Goal: Task Accomplishment & Management: Manage account settings

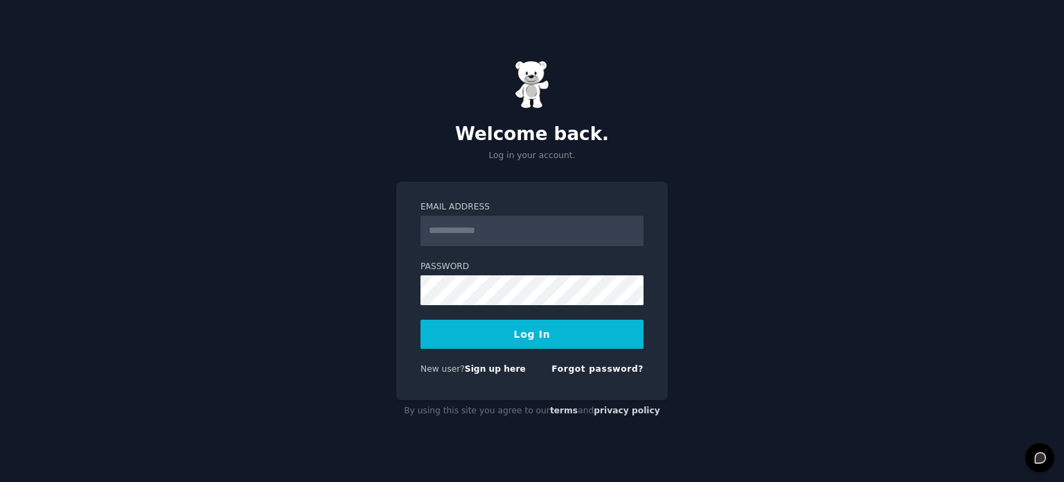
click at [535, 222] on input "Email Address" at bounding box center [532, 231] width 223 height 30
type input "**********"
click at [421, 319] on button "Log In" at bounding box center [532, 333] width 223 height 29
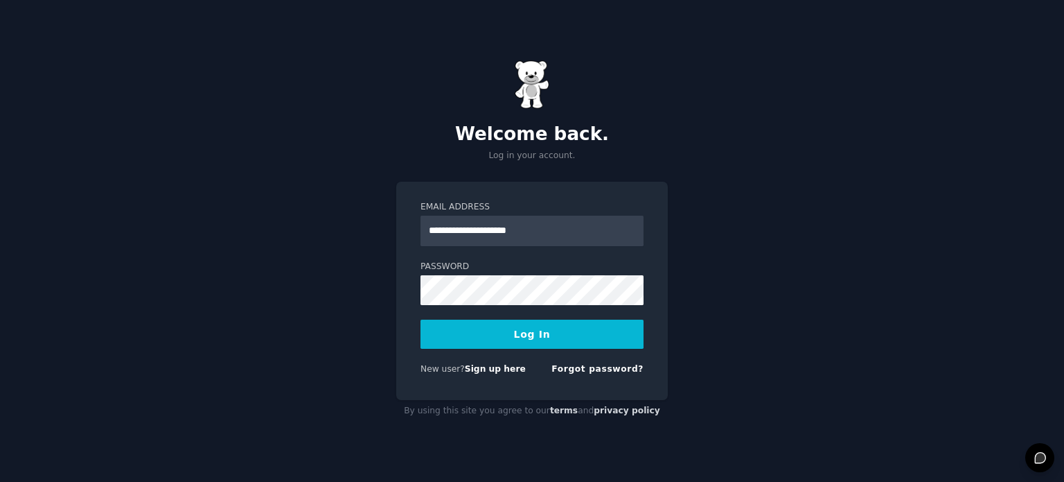
click at [516, 333] on button "Log In" at bounding box center [532, 333] width 223 height 29
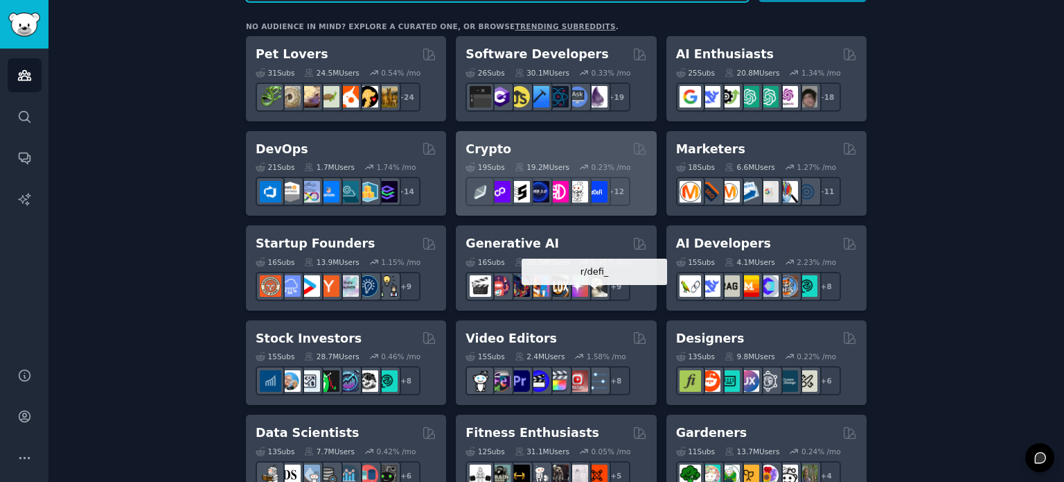
scroll to position [230, 0]
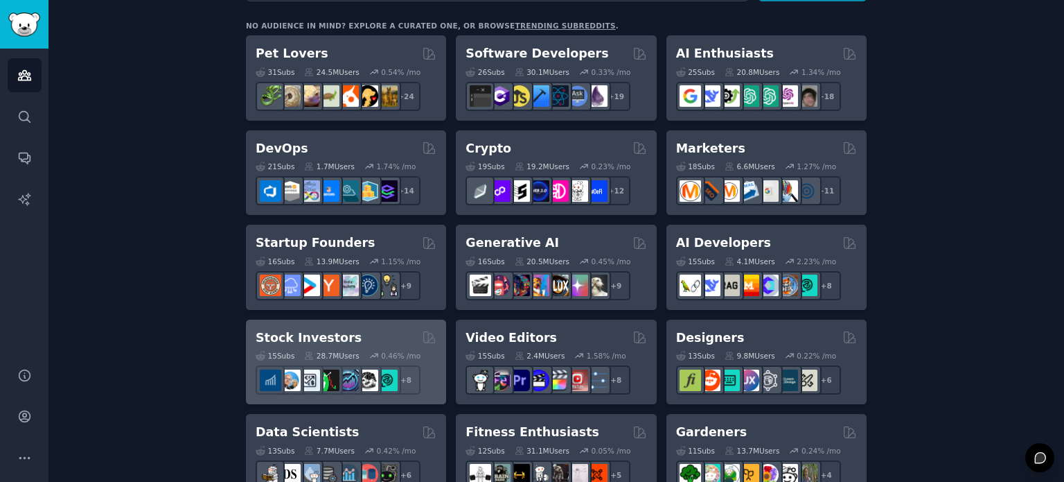
click at [369, 351] on icon at bounding box center [374, 356] width 10 height 10
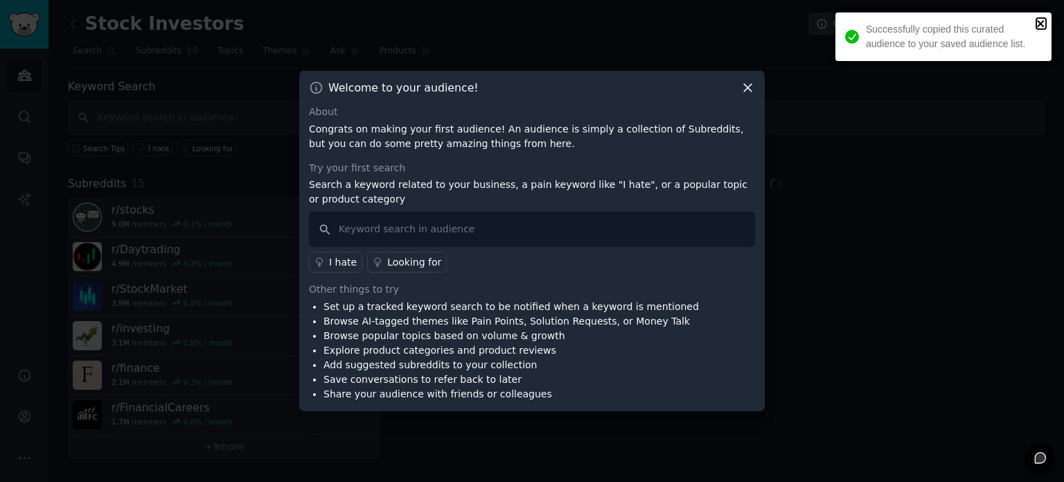
click at [1046, 28] on icon "close" at bounding box center [1042, 23] width 10 height 11
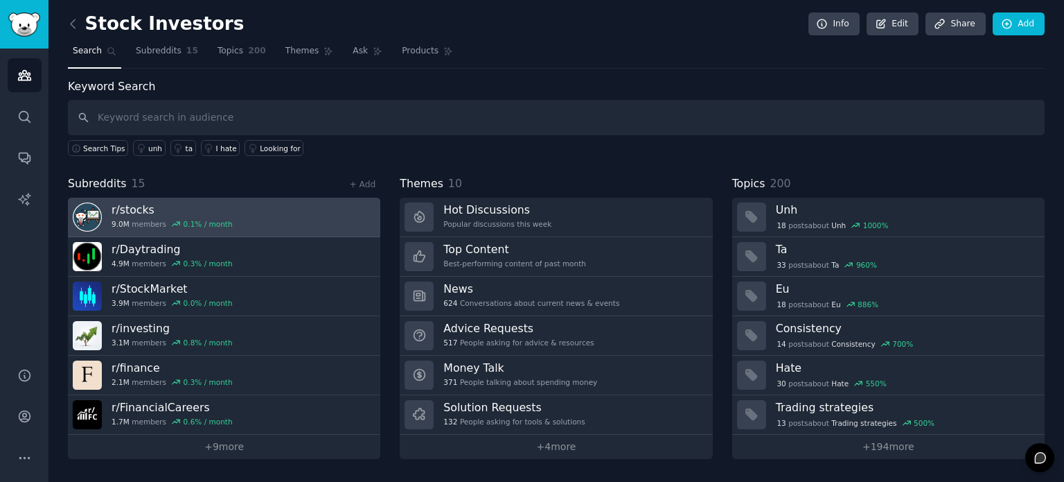
click at [234, 227] on link "r/ stocks 9.0M members 0.1 % / month" at bounding box center [224, 218] width 313 height 40
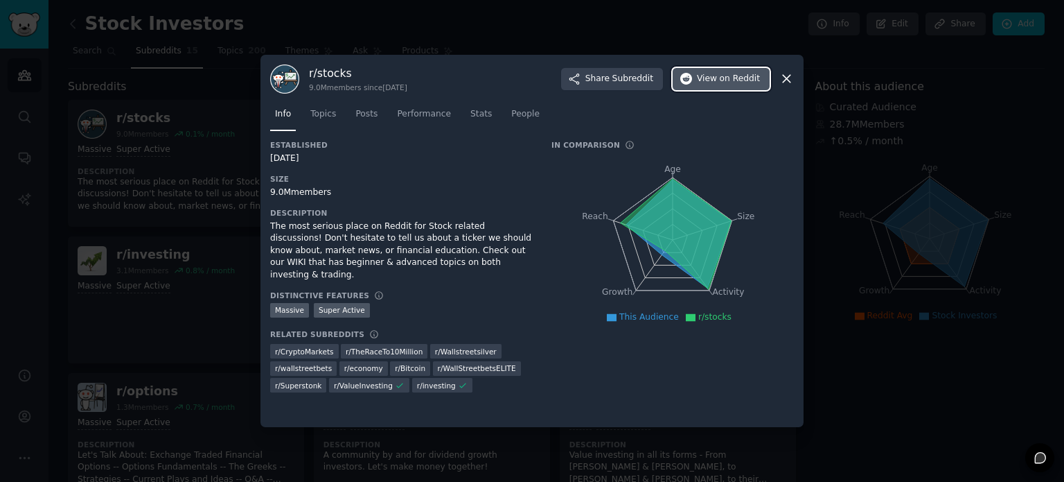
click at [761, 84] on button "View on Reddit" at bounding box center [721, 79] width 97 height 22
click at [784, 78] on icon at bounding box center [787, 78] width 15 height 15
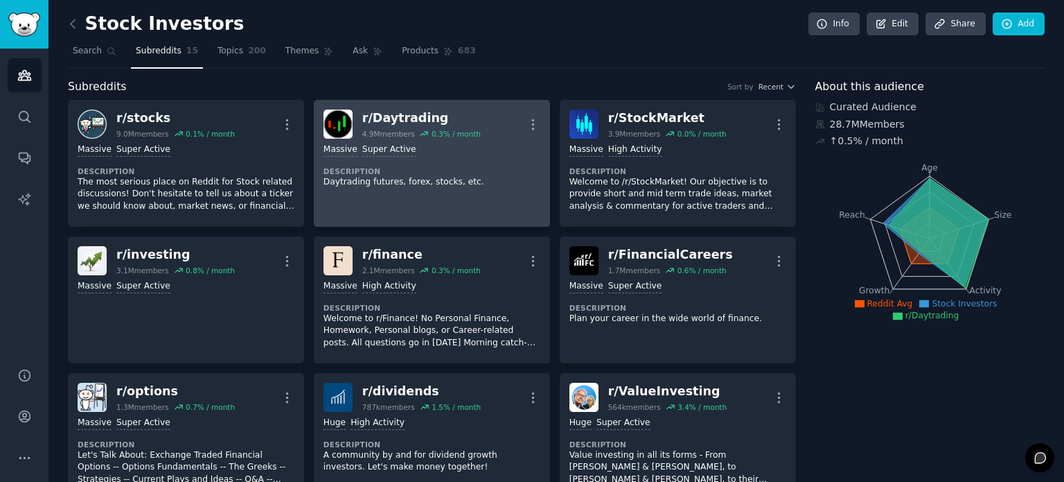
click at [502, 160] on div "1,000,000+ members Massive Super Active Description Daytrading futures, forex, …" at bounding box center [432, 166] width 217 height 54
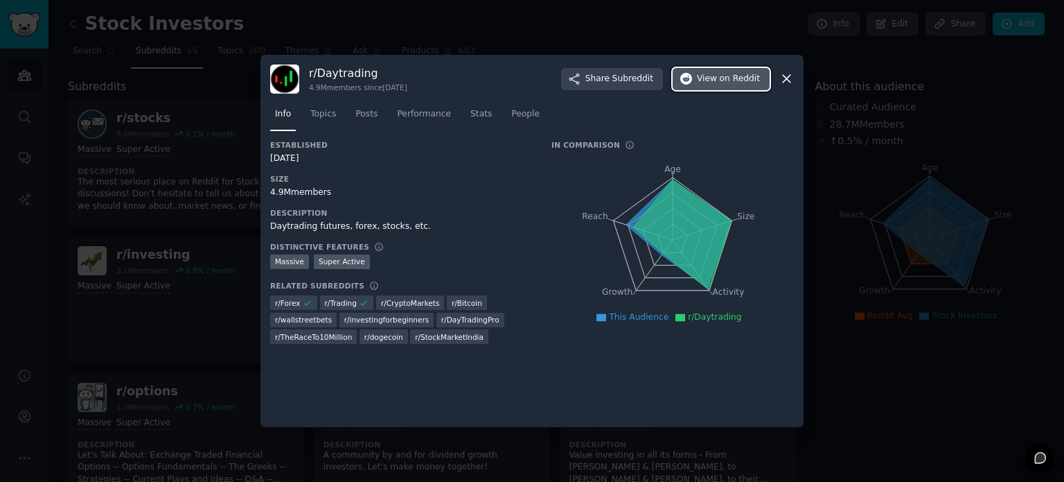
click at [737, 80] on span "on Reddit" at bounding box center [740, 79] width 40 height 12
click at [784, 77] on icon at bounding box center [787, 78] width 15 height 15
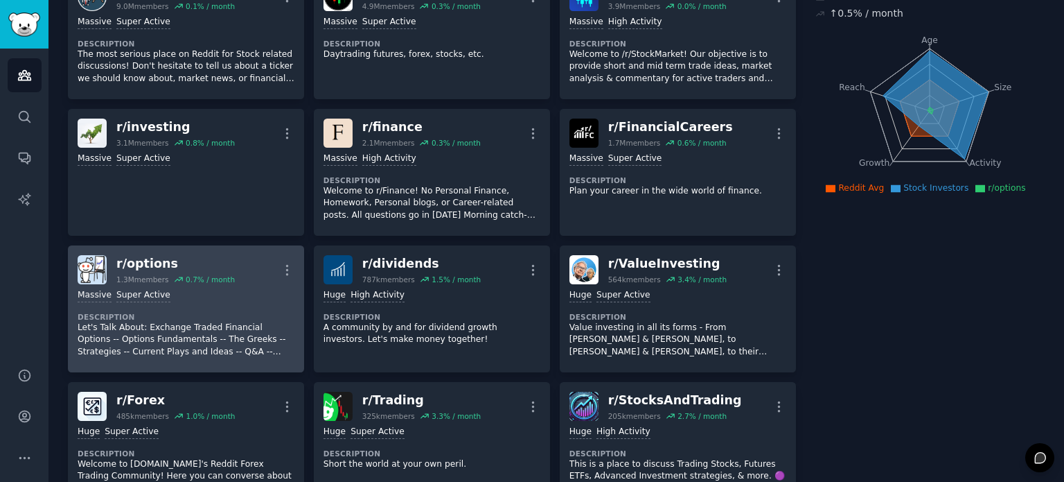
scroll to position [136, 0]
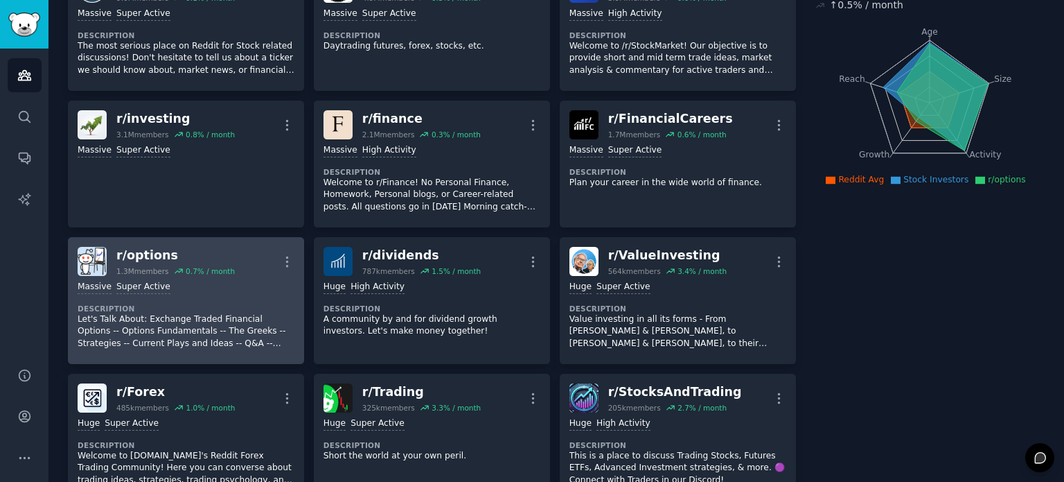
click at [277, 260] on div "r/ options 1.3M members 0.7 % / month More" at bounding box center [186, 261] width 217 height 29
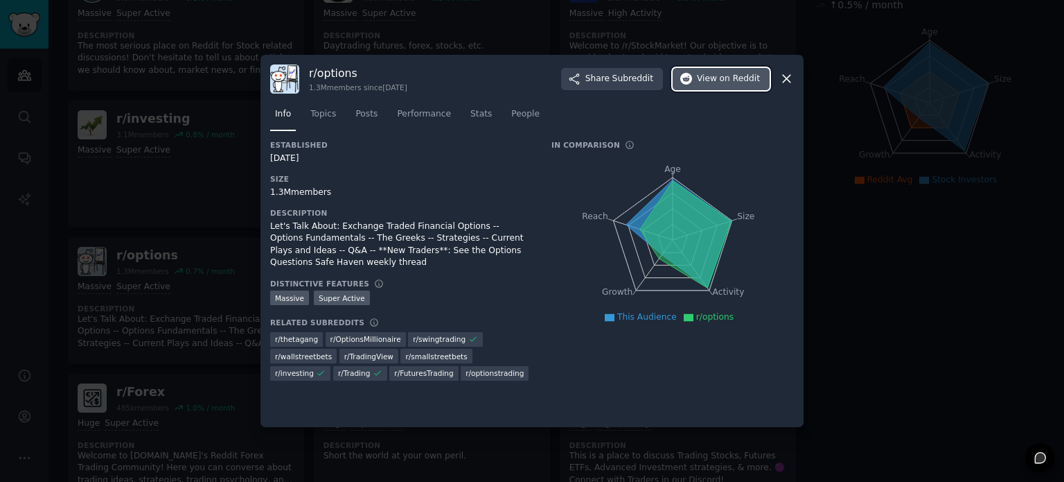
click at [726, 80] on span "on Reddit" at bounding box center [740, 79] width 40 height 12
click at [183, 226] on div at bounding box center [532, 241] width 1064 height 482
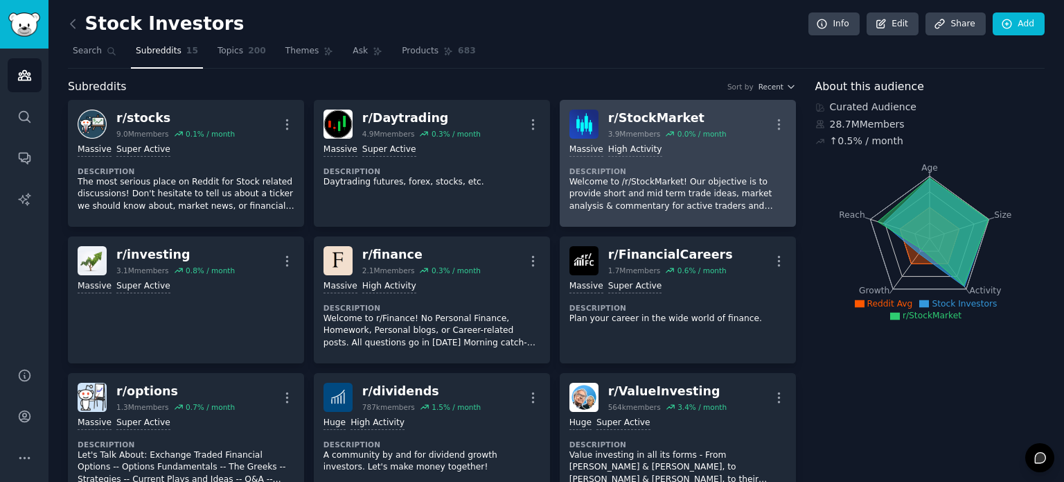
click at [649, 111] on div "r/ StockMarket" at bounding box center [667, 117] width 119 height 17
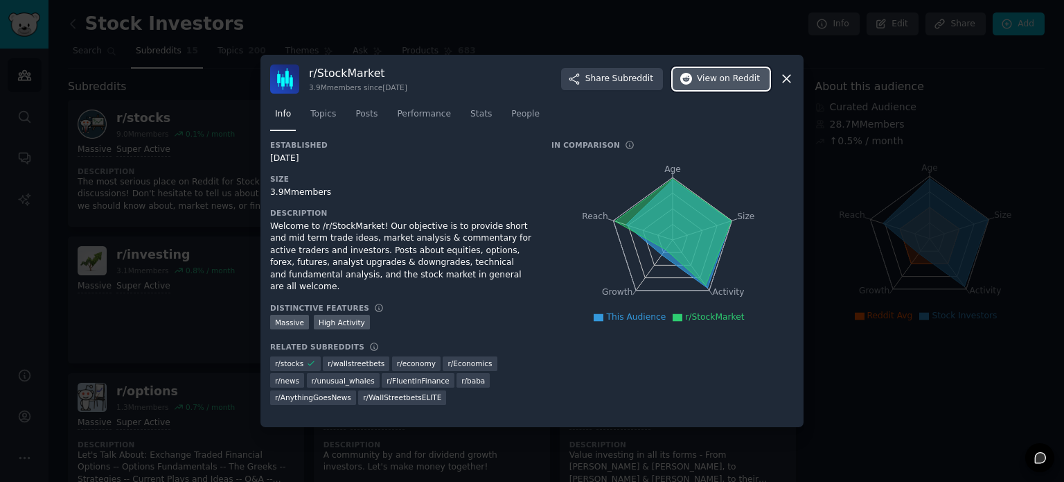
click at [732, 82] on span "on Reddit" at bounding box center [740, 79] width 40 height 12
click at [850, 313] on div at bounding box center [532, 241] width 1064 height 482
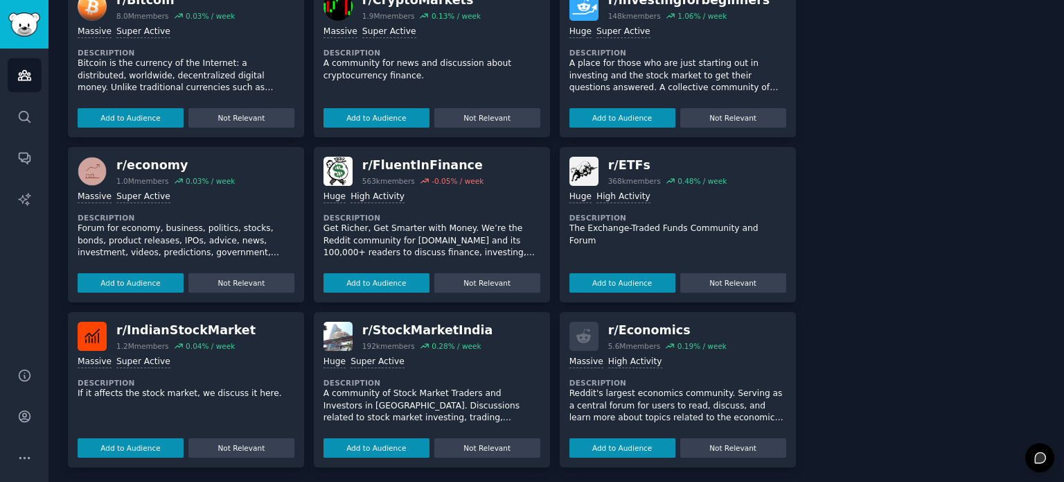
scroll to position [1000, 0]
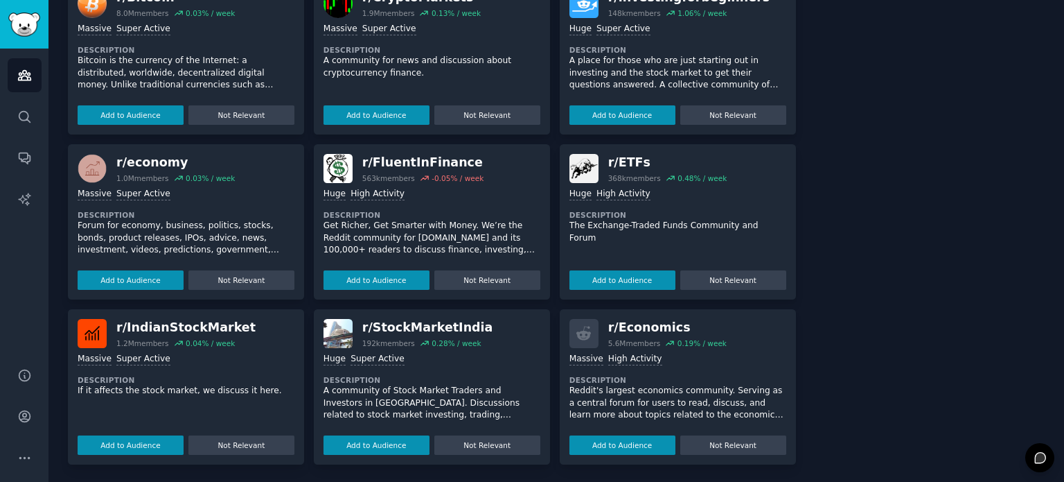
click at [644, 368] on div ">= 80th percentile for submissions / day Massive High Activity Description Redd…" at bounding box center [678, 401] width 217 height 107
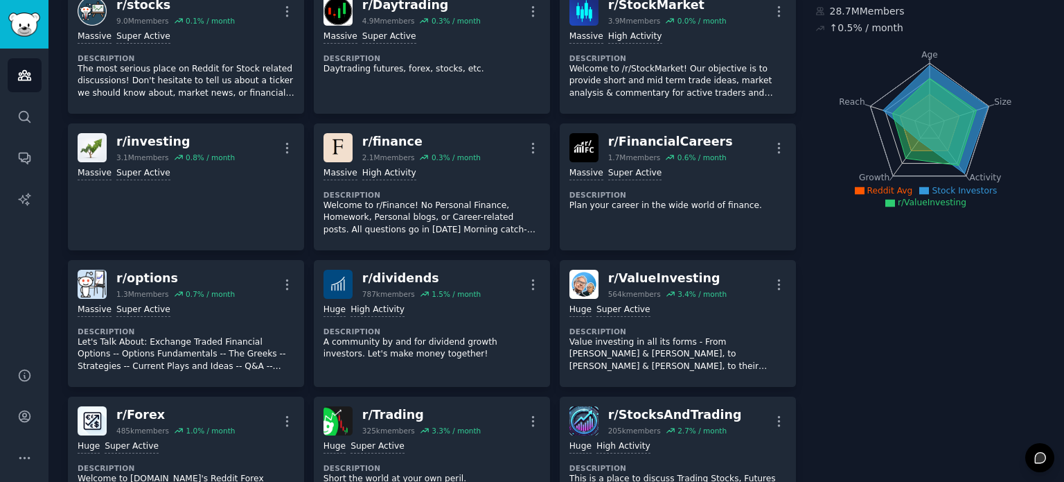
scroll to position [112, 0]
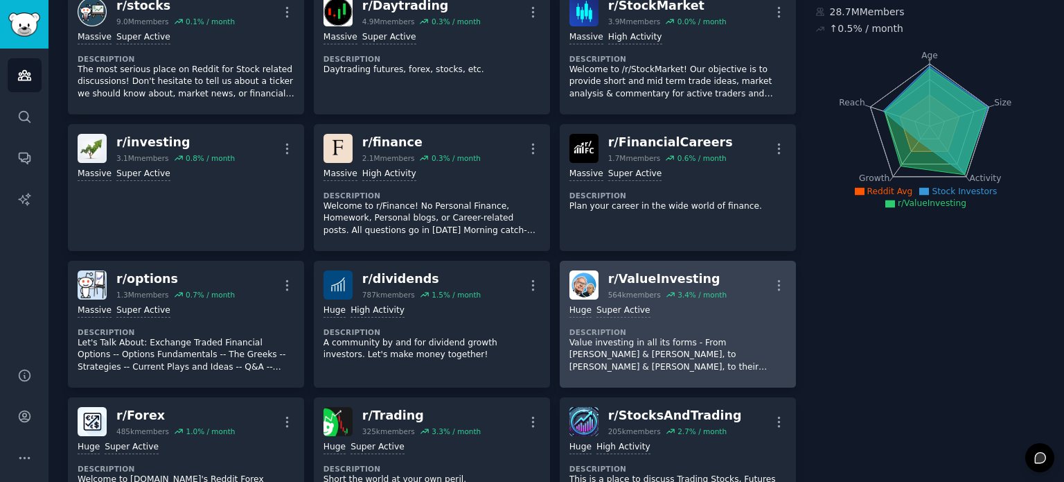
click at [746, 343] on p "Value investing in all its forms - From Graham & Dodd, to Buffett & Munger, to …" at bounding box center [678, 355] width 217 height 37
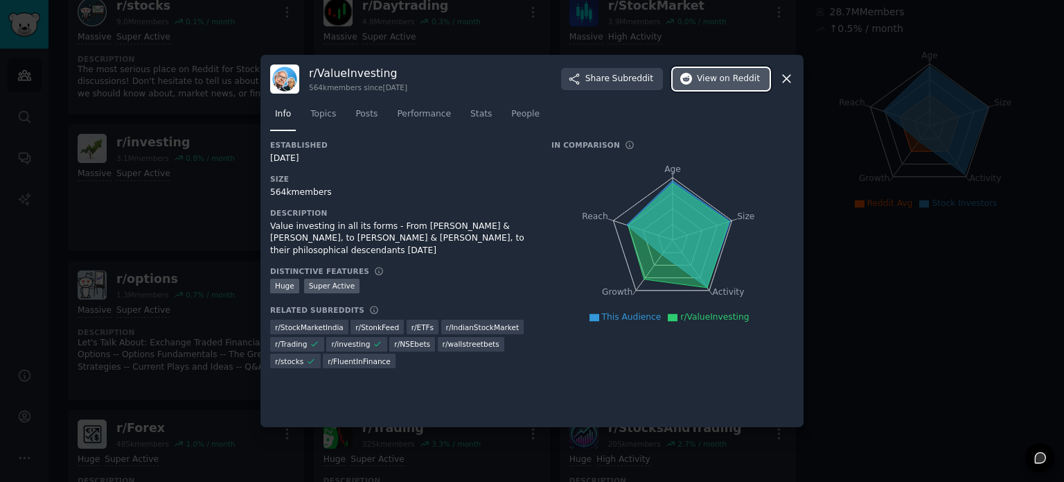
click at [693, 84] on icon "button" at bounding box center [687, 79] width 12 height 12
click at [952, 114] on div at bounding box center [532, 241] width 1064 height 482
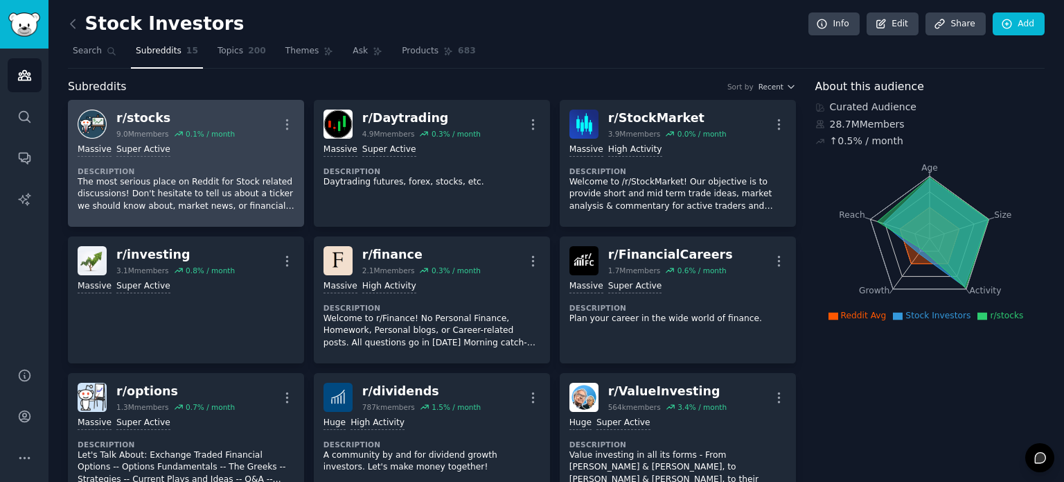
click at [141, 111] on div "r/ stocks" at bounding box center [175, 117] width 119 height 17
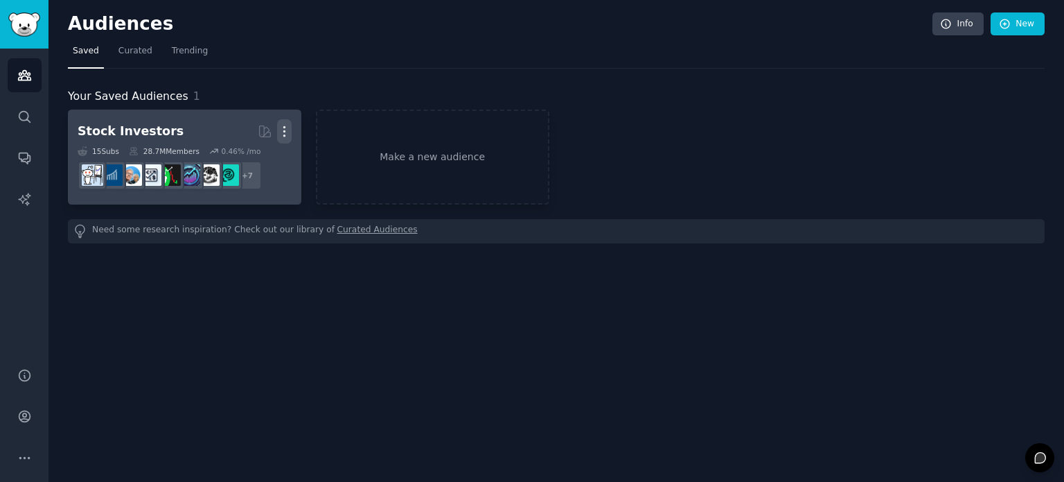
click at [277, 131] on icon "button" at bounding box center [284, 131] width 15 height 15
click at [238, 162] on p "Delete" at bounding box center [247, 160] width 32 height 15
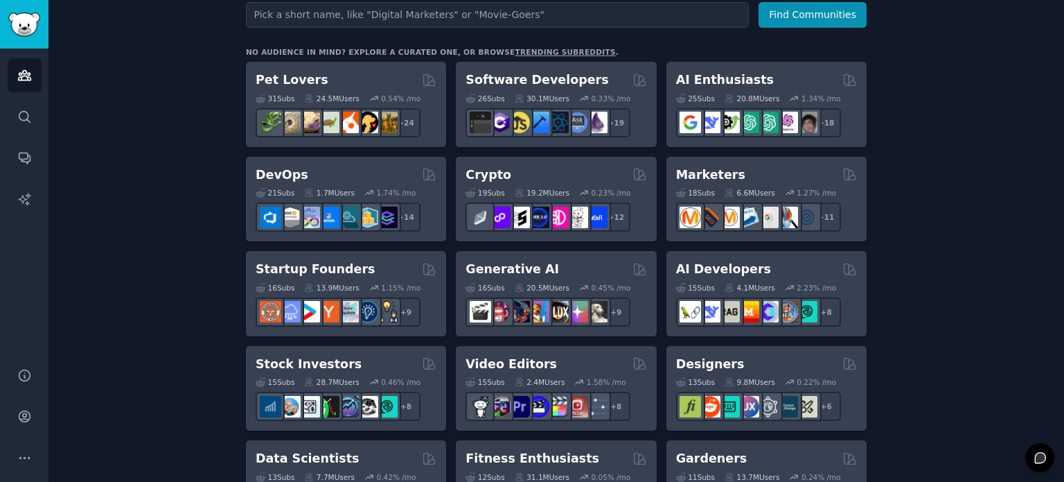
scroll to position [205, 0]
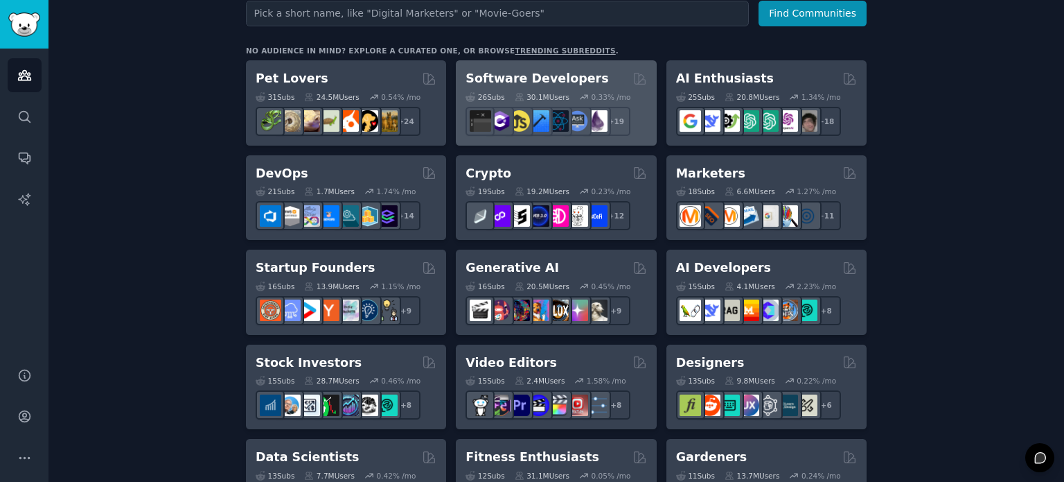
click at [588, 74] on div "Software Developers" at bounding box center [556, 78] width 181 height 17
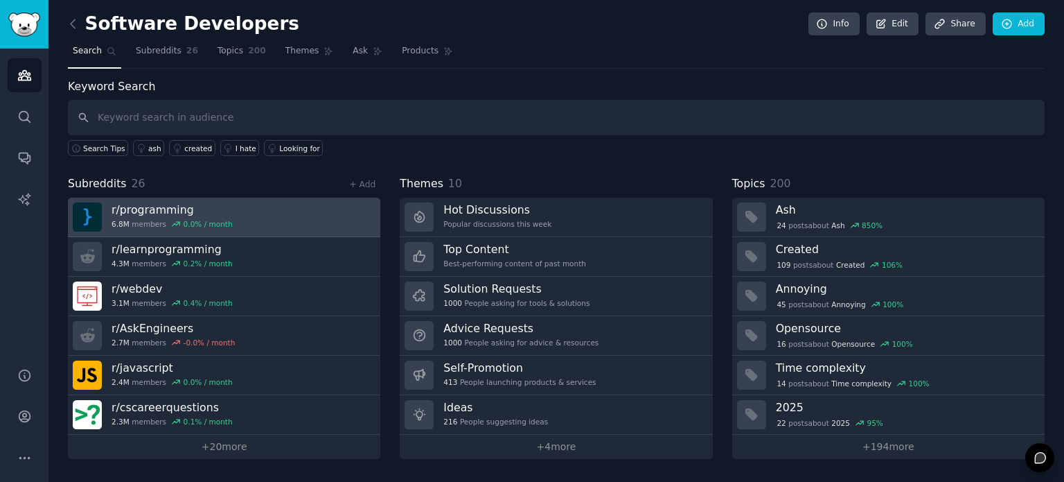
click at [266, 213] on link "r/ programming 6.8M members 0.0 % / month" at bounding box center [224, 218] width 313 height 40
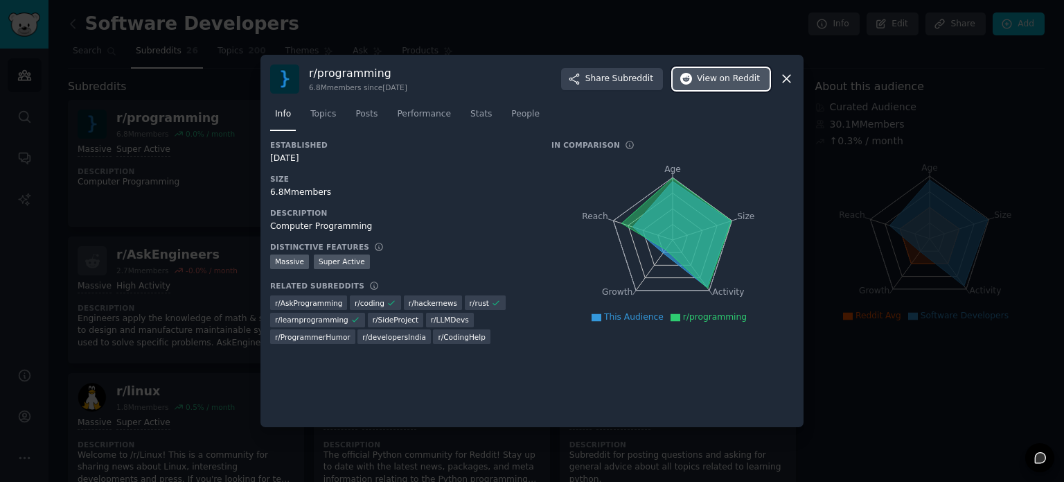
click at [719, 83] on span "View on Reddit" at bounding box center [728, 79] width 63 height 12
click at [834, 171] on div at bounding box center [532, 241] width 1064 height 482
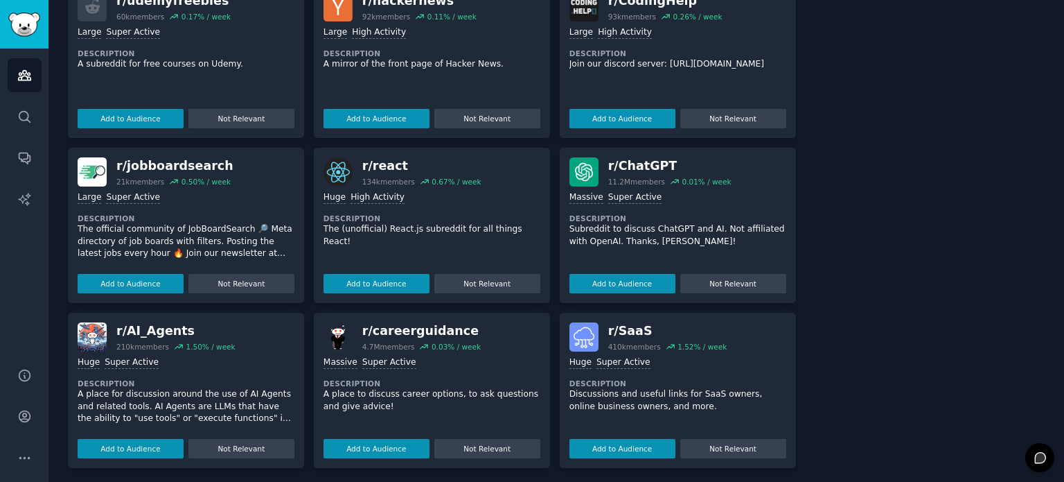
scroll to position [1545, 0]
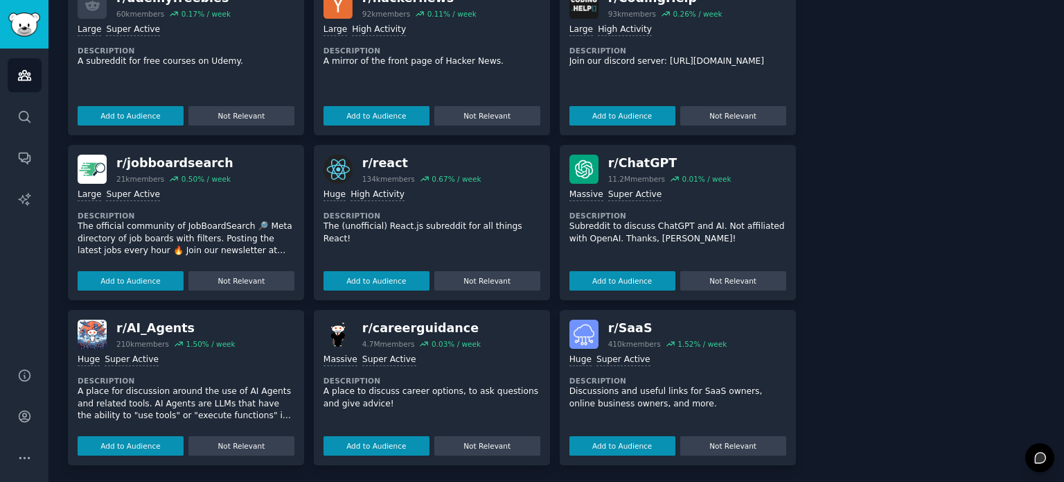
drag, startPoint x: 133, startPoint y: 346, endPoint x: 137, endPoint y: 333, distance: 13.8
click at [137, 333] on div "r/ AI_Agents 210k members 1.50 % / week Huge Super Active Description A place f…" at bounding box center [186, 387] width 236 height 155
click at [137, 333] on div "r/ AI_Agents" at bounding box center [175, 327] width 119 height 17
click at [150, 323] on div "r/ AI_Agents" at bounding box center [175, 327] width 119 height 17
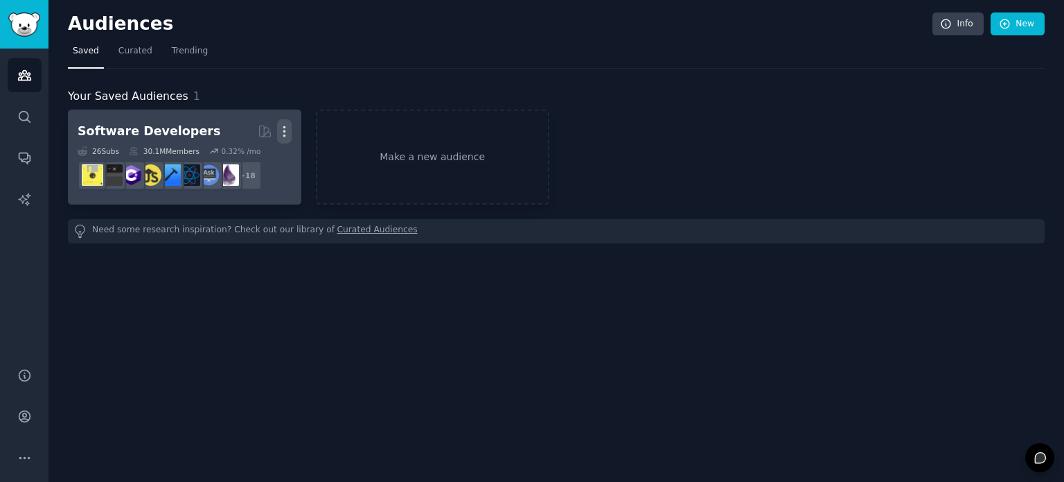
click at [288, 131] on icon "button" at bounding box center [284, 131] width 15 height 15
click at [260, 165] on p "Delete" at bounding box center [247, 160] width 32 height 15
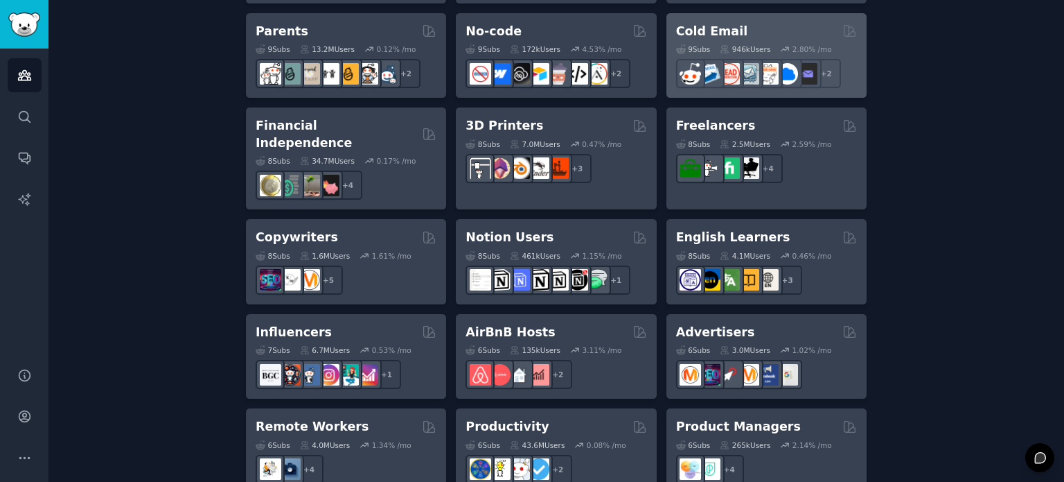
scroll to position [918, 0]
